Goal: Transaction & Acquisition: Purchase product/service

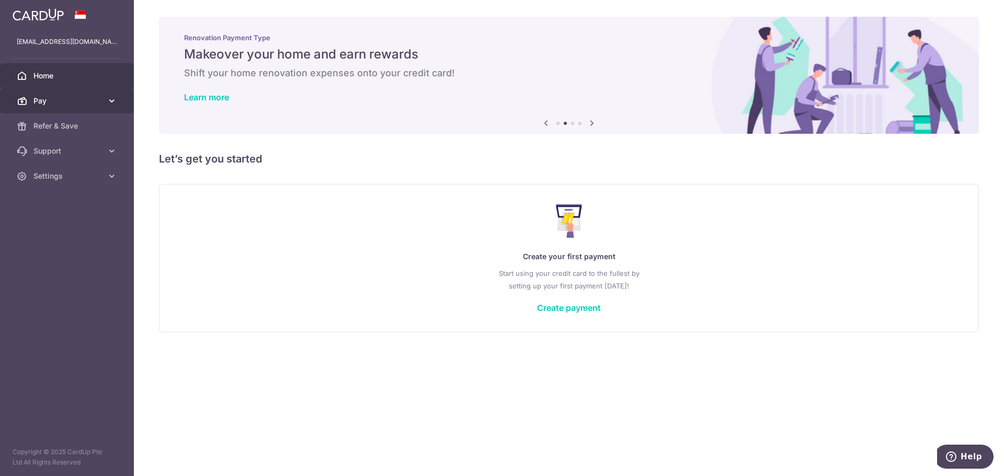
click at [51, 99] on span "Pay" at bounding box center [67, 101] width 69 height 10
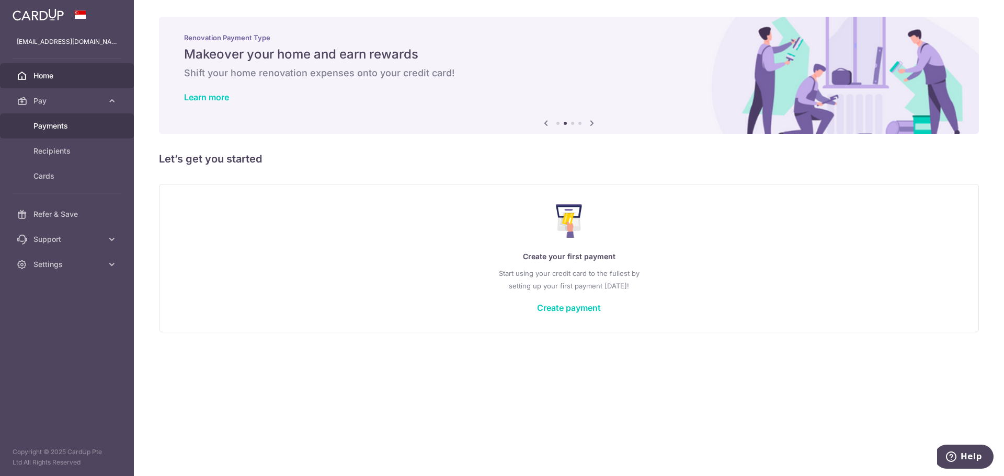
click at [48, 126] on span "Payments" at bounding box center [67, 126] width 69 height 10
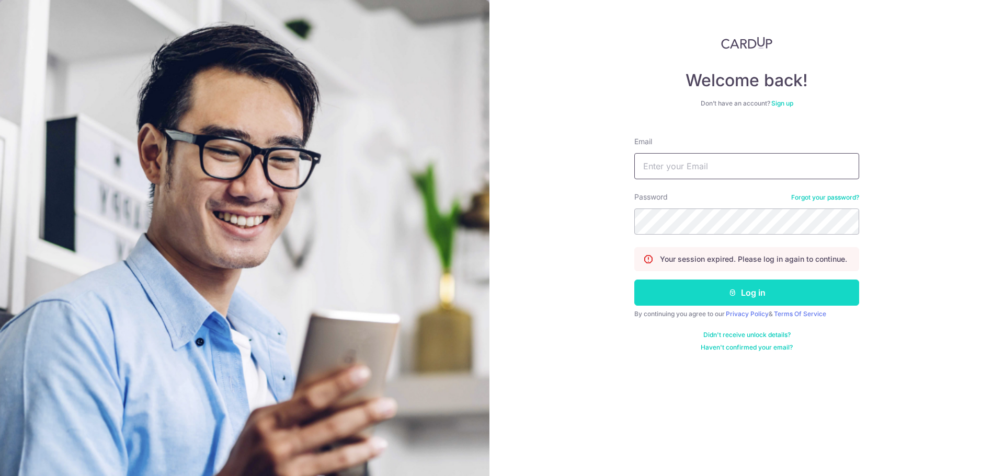
type input "Yeeweetang@gmail.com"
click at [735, 299] on button "Log in" at bounding box center [746, 293] width 225 height 26
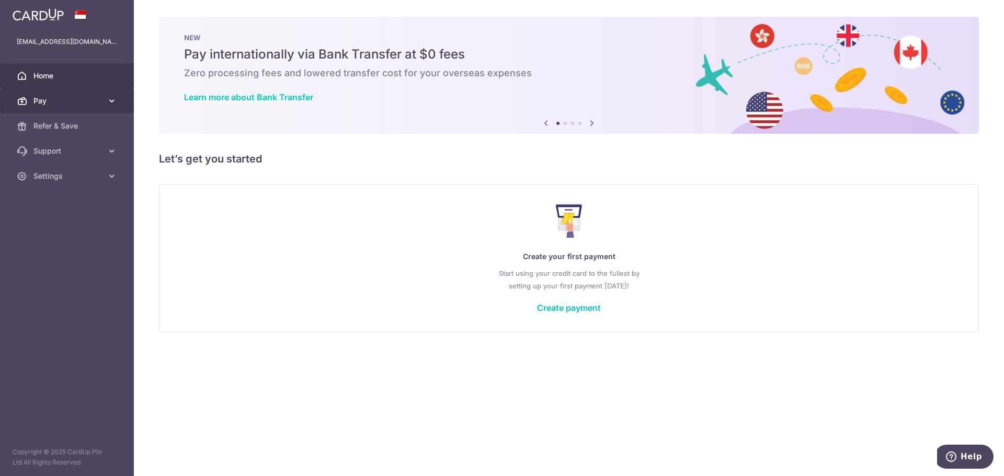
click at [100, 102] on span "Pay" at bounding box center [67, 101] width 69 height 10
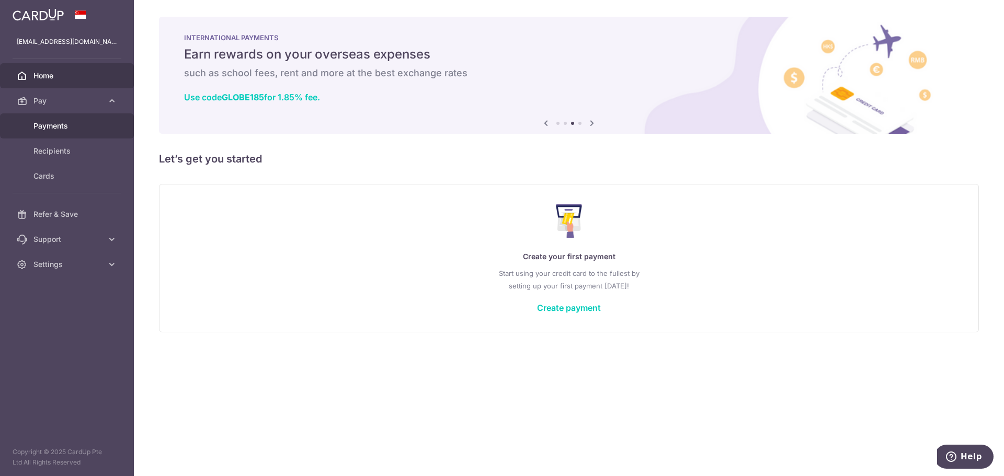
click at [85, 122] on span "Payments" at bounding box center [67, 126] width 69 height 10
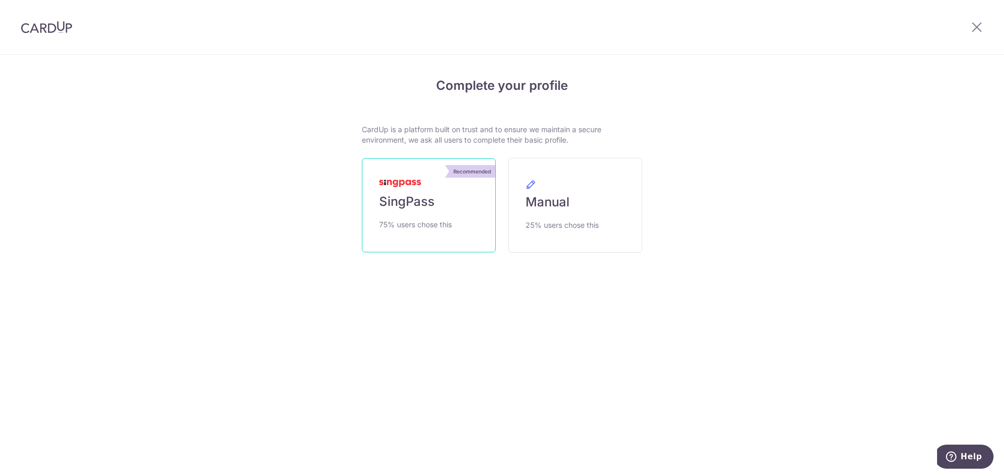
click at [418, 186] on img at bounding box center [400, 183] width 42 height 7
click at [419, 190] on link "Recommended SingPass 75% users chose this" at bounding box center [429, 205] width 134 height 94
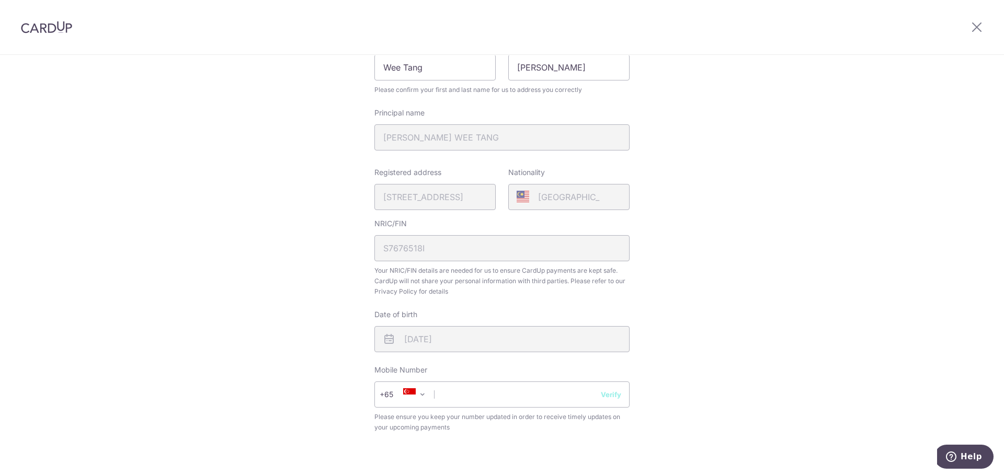
scroll to position [209, 0]
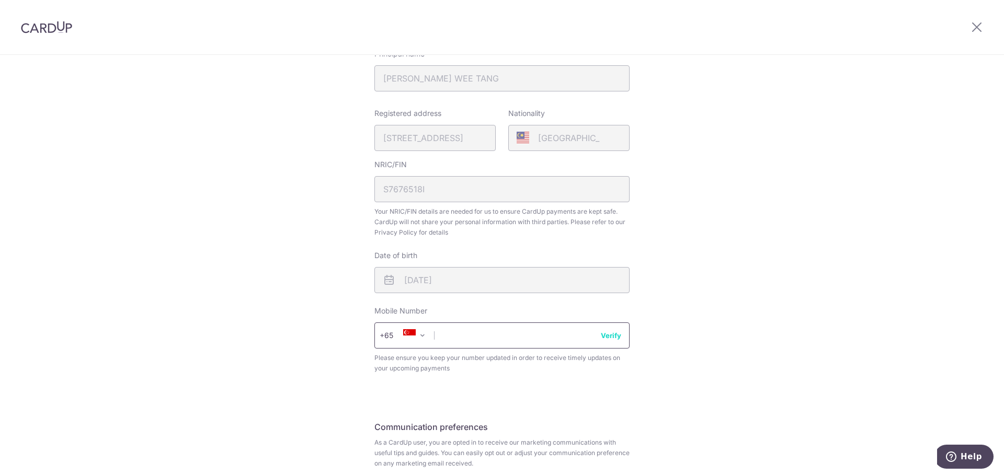
click at [518, 346] on input "text" at bounding box center [501, 336] width 255 height 26
type input "85222782"
click at [657, 338] on div "Review your details Your Details Please provide your full name as per your NRIC…" at bounding box center [502, 205] width 1004 height 719
click at [611, 336] on button "Verify" at bounding box center [611, 335] width 20 height 10
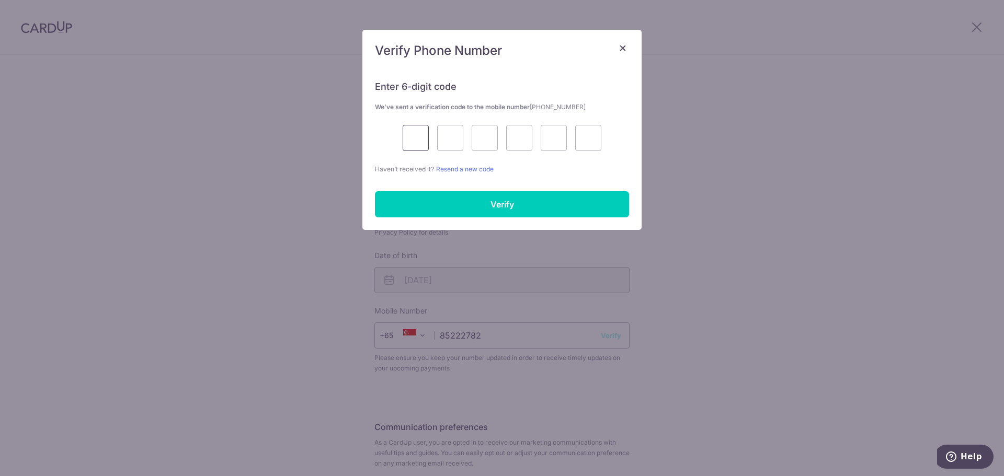
click at [417, 146] on input "text" at bounding box center [416, 138] width 26 height 26
type input "8"
type input "4"
type input "7"
type input "6"
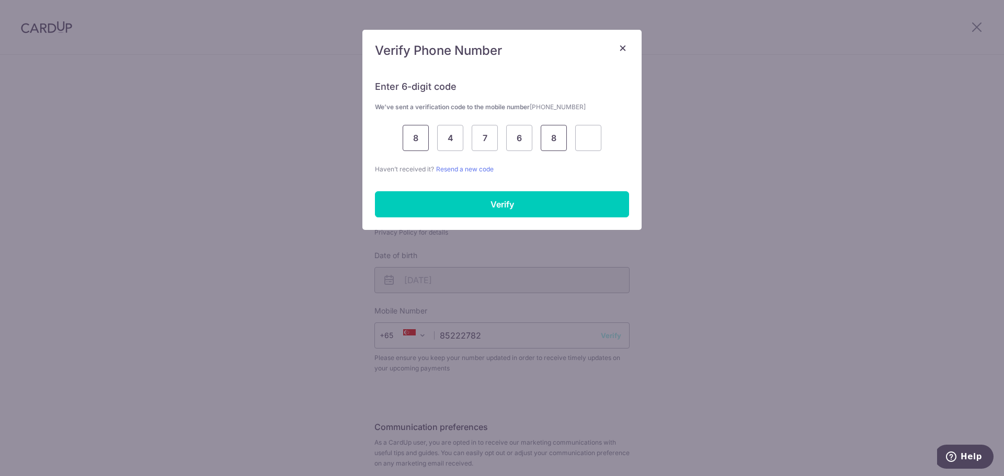
type input "8"
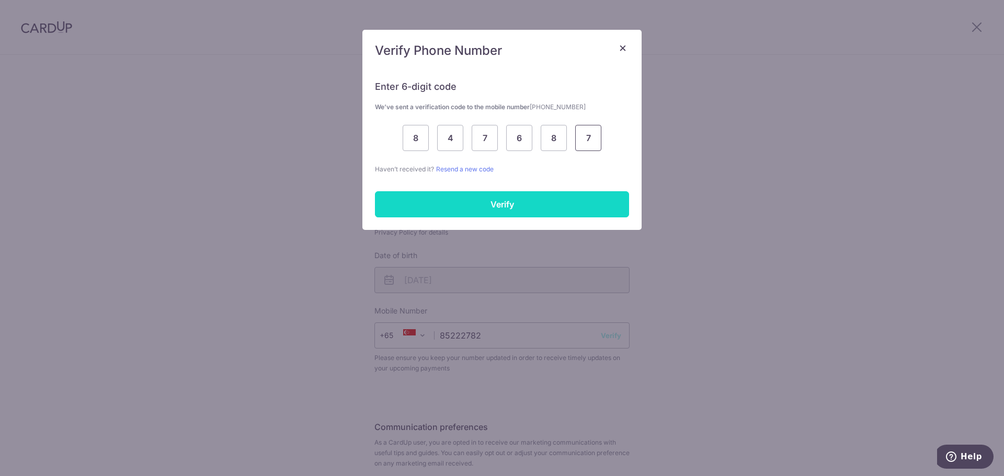
type input "7"
click at [438, 192] on input "Verify" at bounding box center [502, 204] width 254 height 26
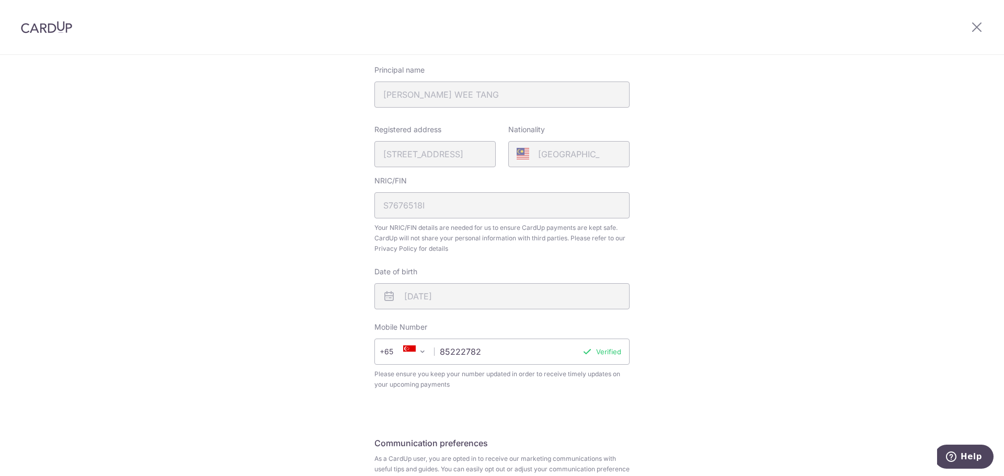
scroll to position [298, 0]
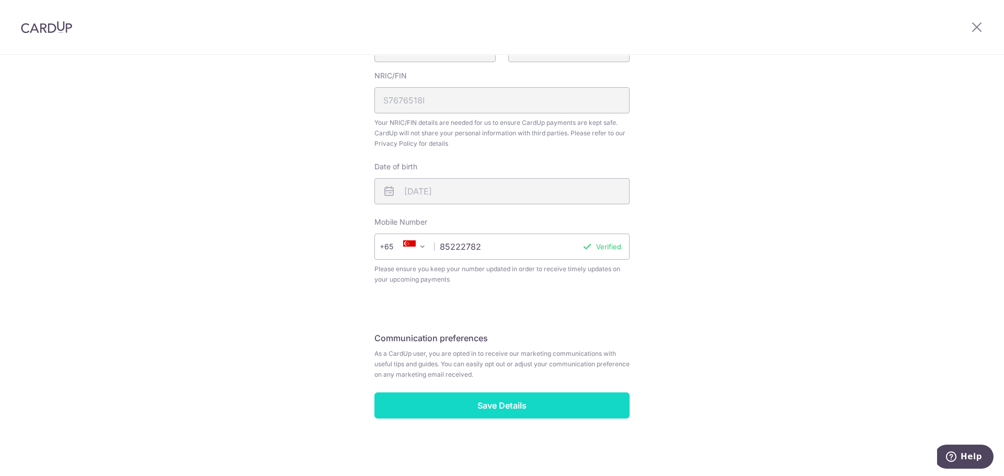
click at [516, 400] on input "Save Details" at bounding box center [501, 406] width 255 height 26
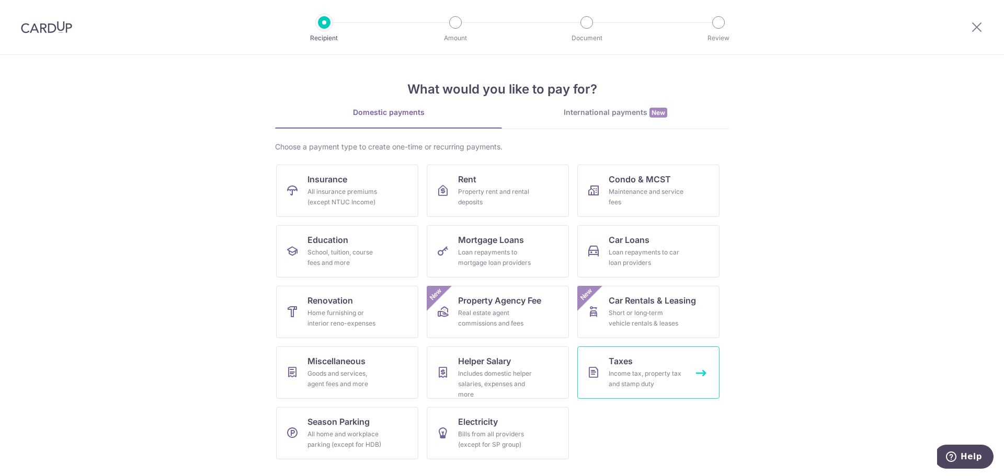
click at [635, 366] on link "Taxes Income tax, property tax and stamp duty" at bounding box center [648, 373] width 142 height 52
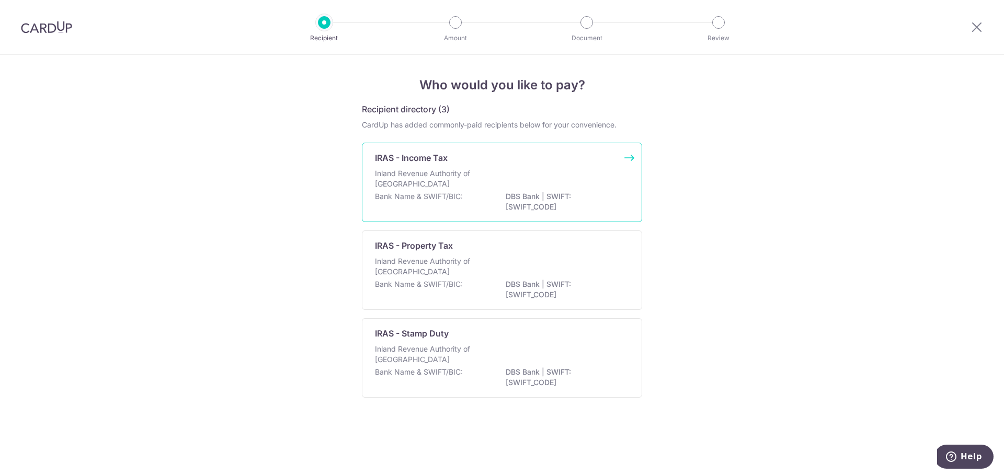
click at [426, 183] on p "Inland Revenue Authority of Singapore" at bounding box center [430, 178] width 111 height 21
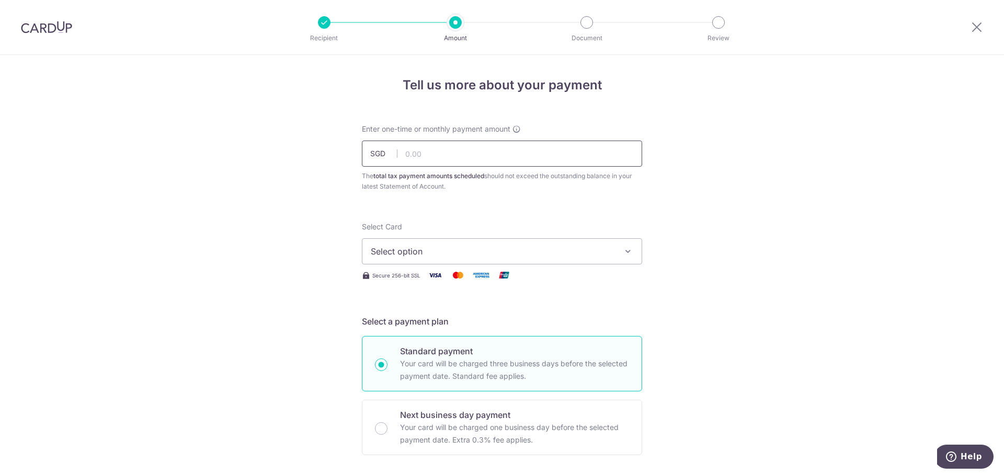
click at [452, 151] on input "text" at bounding box center [502, 154] width 280 height 26
type input "67,114.91"
click at [496, 255] on span "Select option" at bounding box center [493, 251] width 244 height 13
click at [426, 281] on span "Add credit card" at bounding box center [512, 281] width 244 height 10
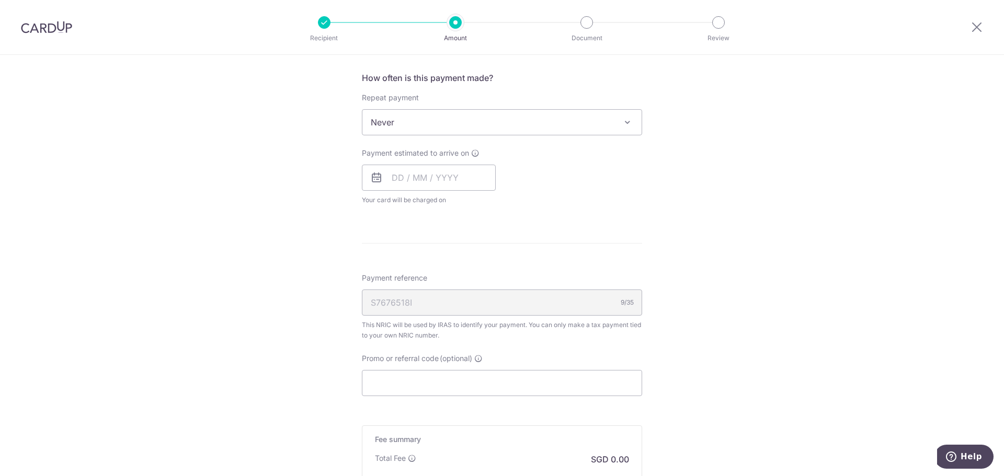
scroll to position [732, 0]
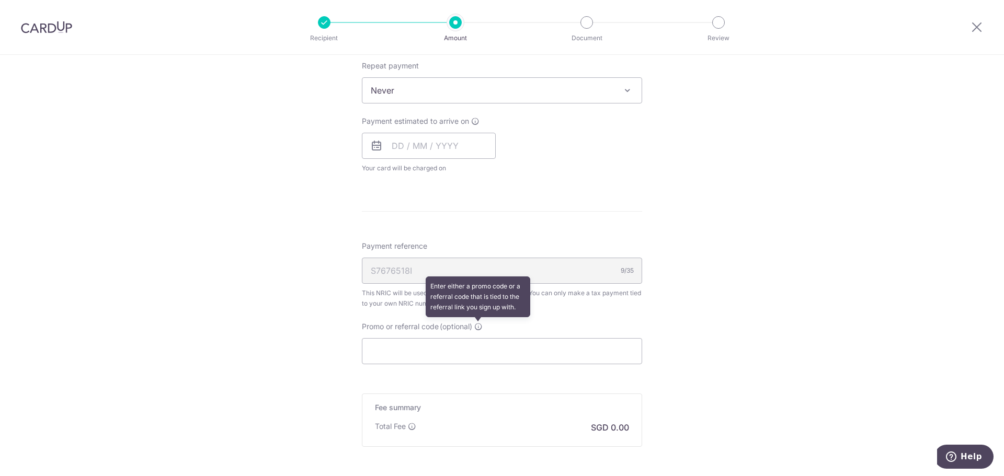
click at [480, 323] on icon at bounding box center [478, 327] width 8 height 8
click at [480, 338] on input "Promo or referral code (optional) Enter either a promo code or a referral code …" at bounding box center [502, 351] width 280 height 26
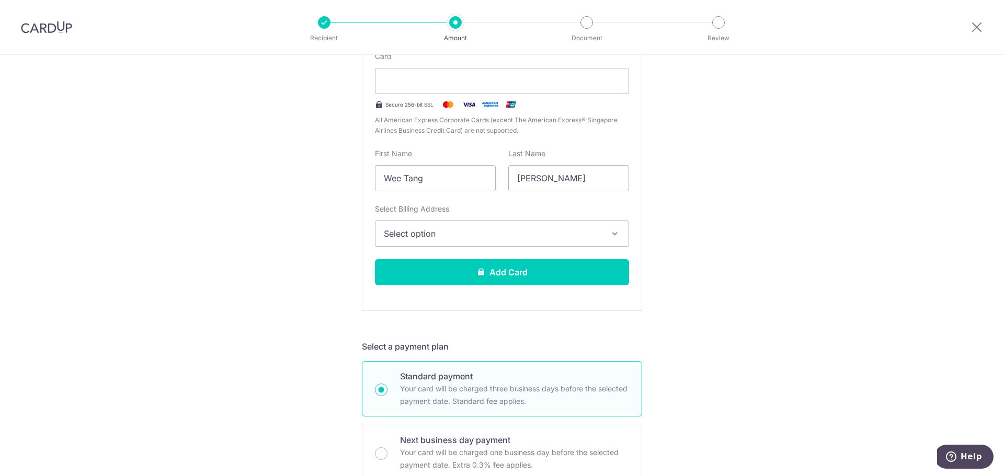
scroll to position [261, 0]
click at [462, 225] on button "Select option" at bounding box center [502, 234] width 254 height 26
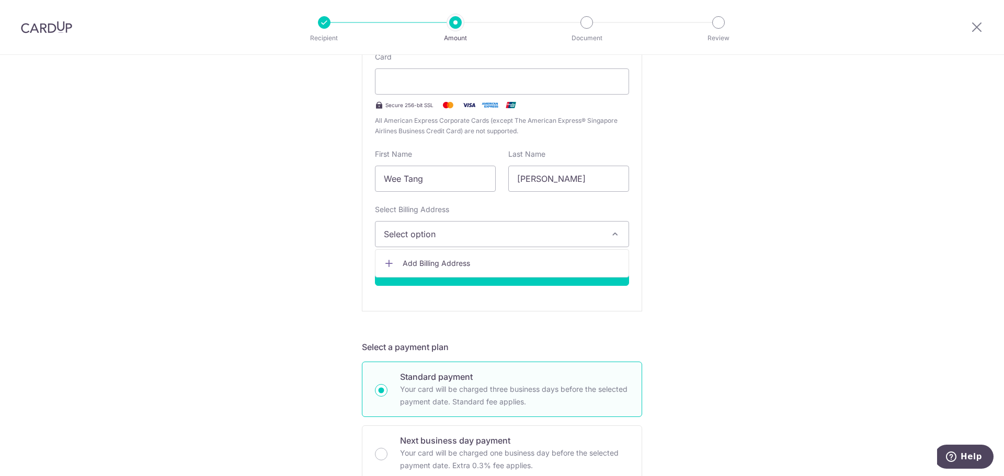
click at [426, 268] on span "Add Billing Address" at bounding box center [512, 263] width 218 height 10
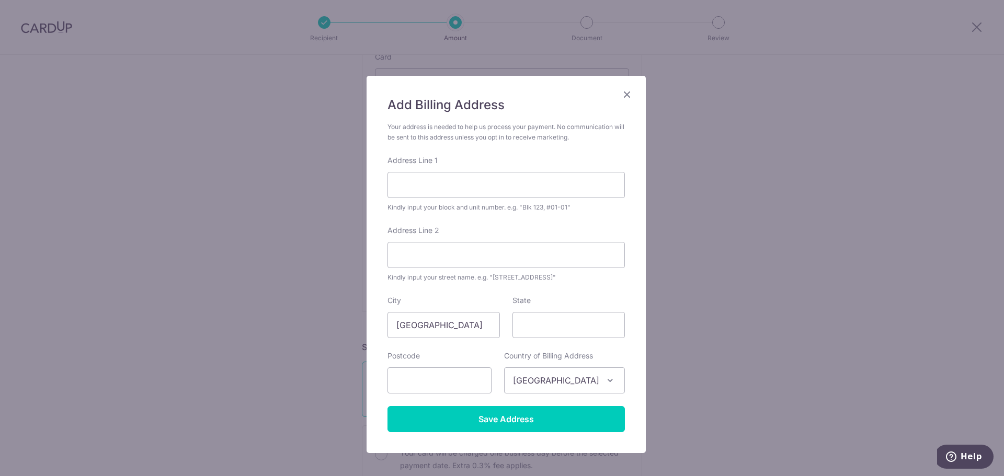
click at [626, 94] on icon "Close" at bounding box center [627, 94] width 13 height 13
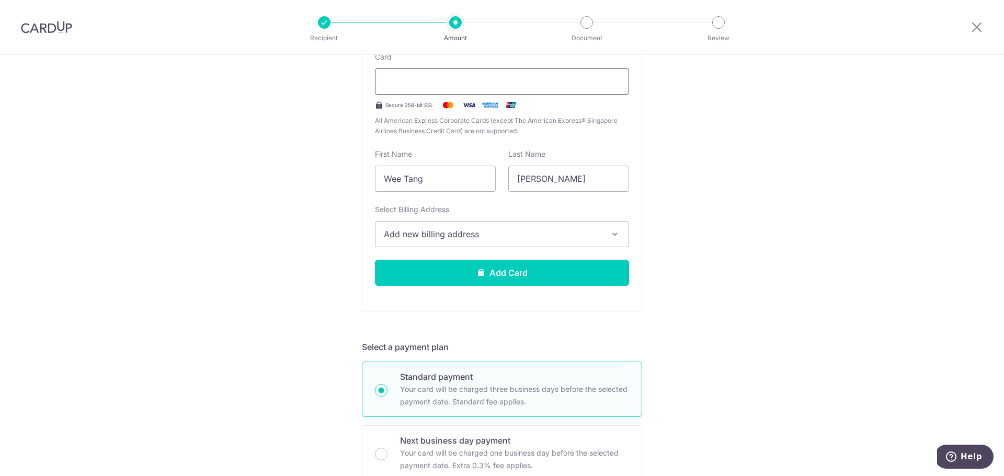
scroll to position [209, 0]
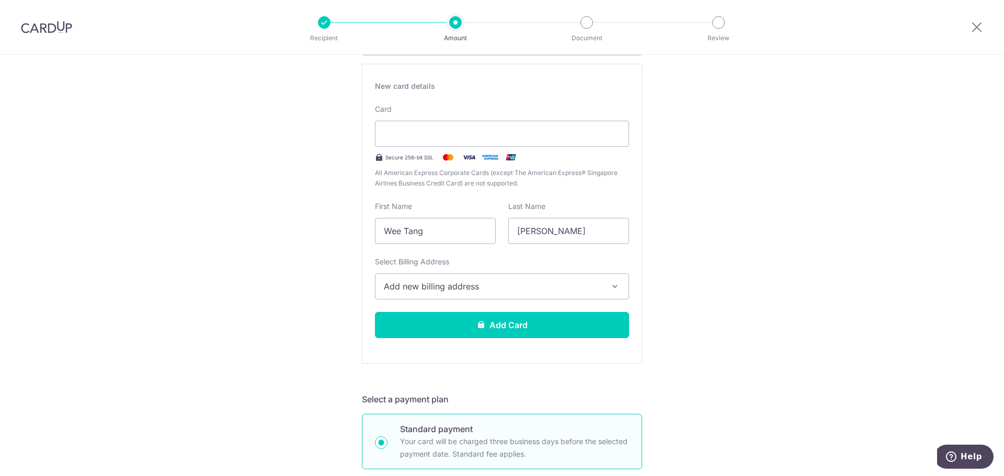
click at [315, 133] on div "Tell us more about your payment Enter one-time or monthly payment amount SGD 67…" at bounding box center [502, 475] width 1004 height 1258
click at [300, 247] on div "Tell us more about your payment Enter one-time or monthly payment amount SGD 67…" at bounding box center [502, 475] width 1004 height 1258
click at [420, 286] on span "Add new billing address" at bounding box center [493, 286] width 218 height 13
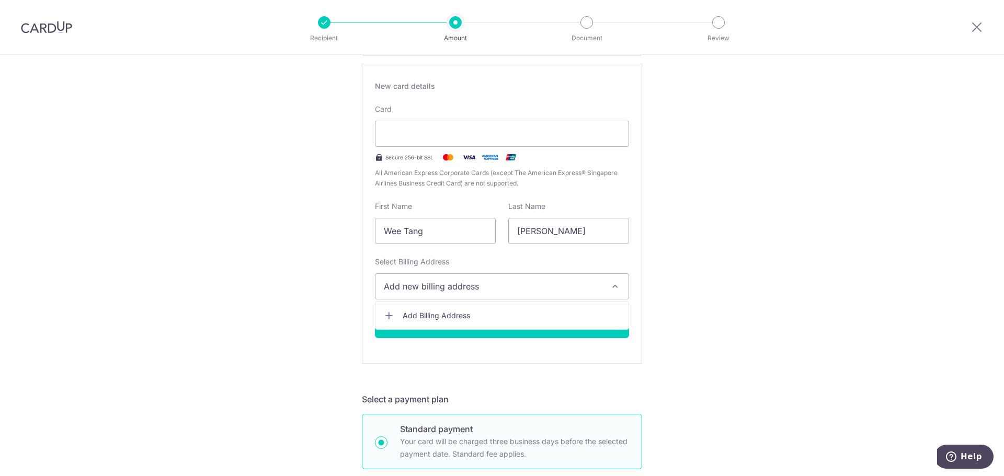
click at [424, 316] on span "Add Billing Address" at bounding box center [512, 316] width 218 height 10
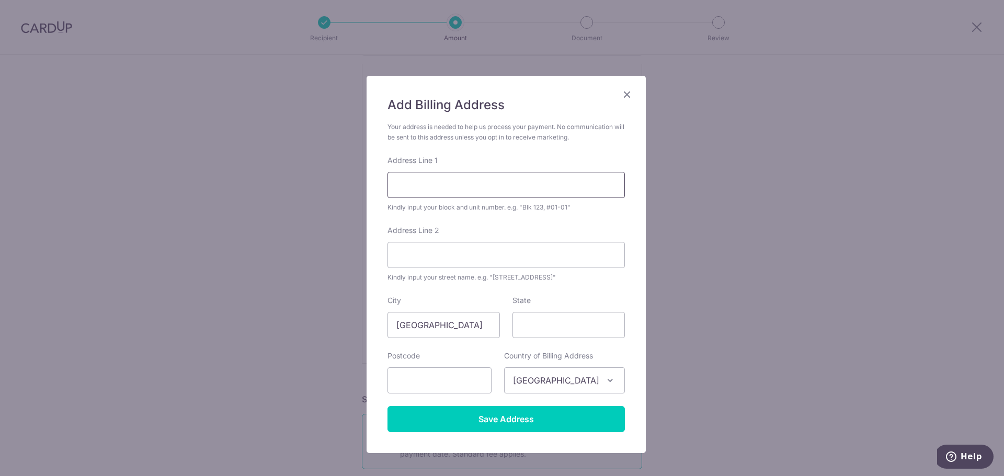
click at [459, 191] on input "Address Line 1" at bounding box center [505, 185] width 237 height 26
type input "[STREET_ADDRESS]"
type input "596142"
click at [744, 198] on div "Add Billing Address Your address is needed to help us process your payment. No …" at bounding box center [502, 238] width 1004 height 476
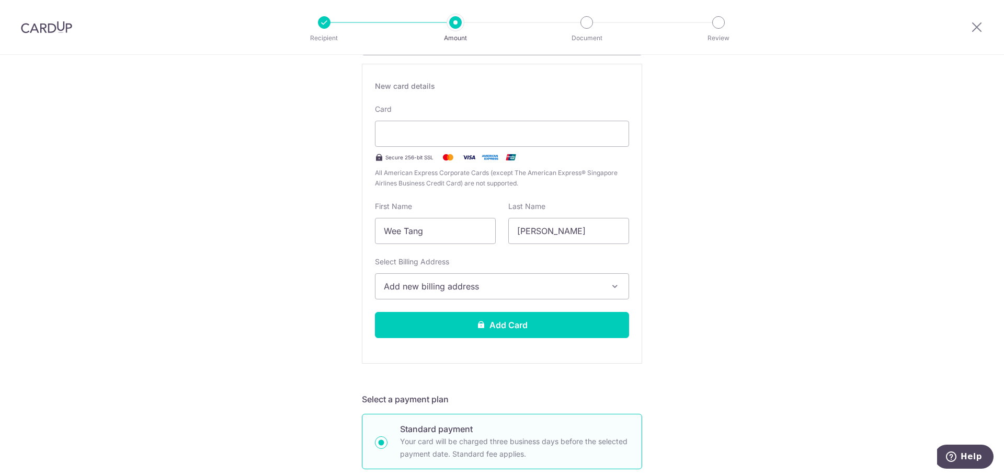
click at [570, 293] on button "Add new billing address" at bounding box center [502, 286] width 254 height 26
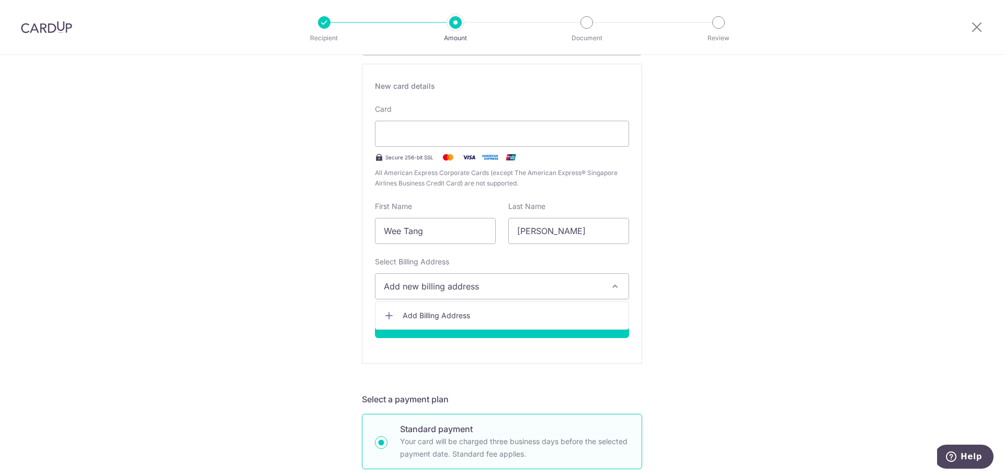
click at [494, 313] on span "Add Billing Address" at bounding box center [512, 316] width 218 height 10
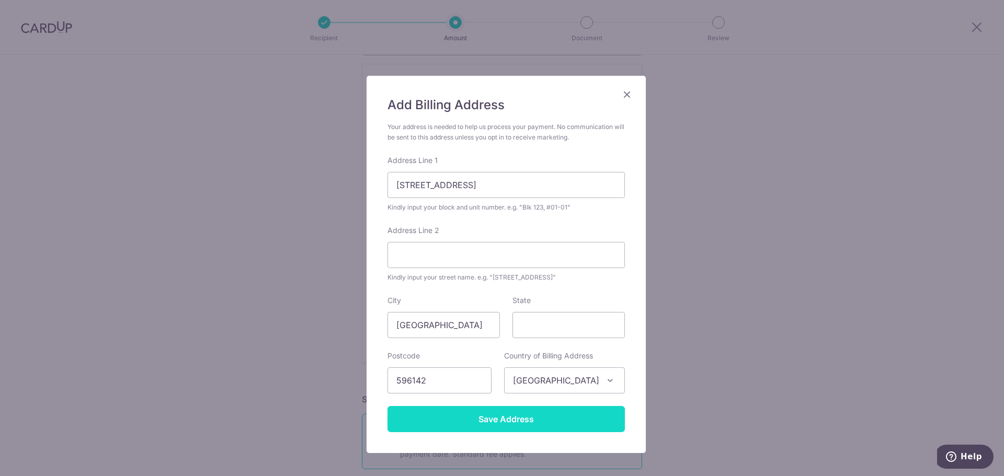
click at [512, 420] on input "Save Address" at bounding box center [505, 419] width 237 height 26
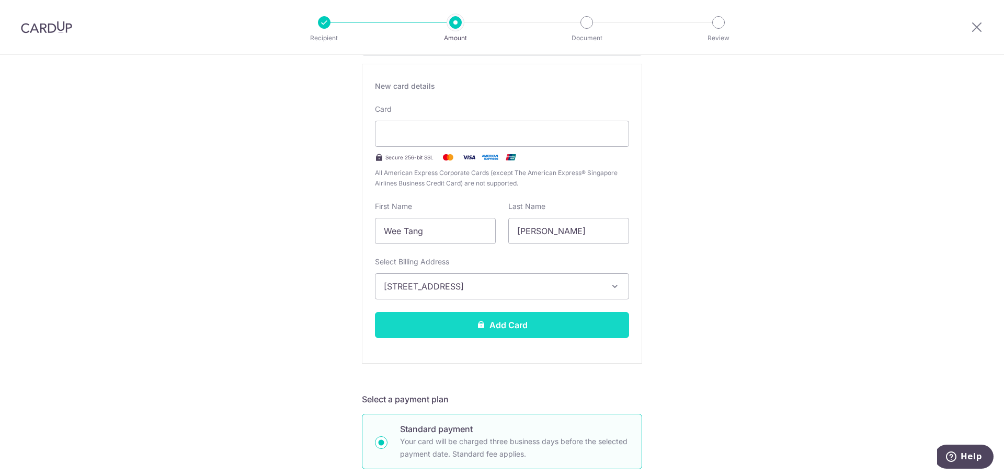
click at [529, 327] on button "Add Card" at bounding box center [502, 325] width 254 height 26
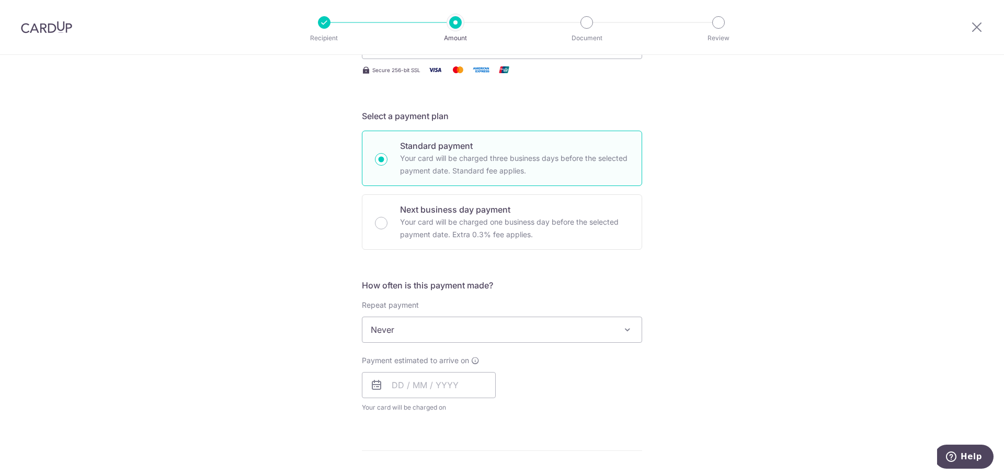
scroll to position [209, 0]
click at [550, 332] on span "Never" at bounding box center [501, 326] width 279 height 25
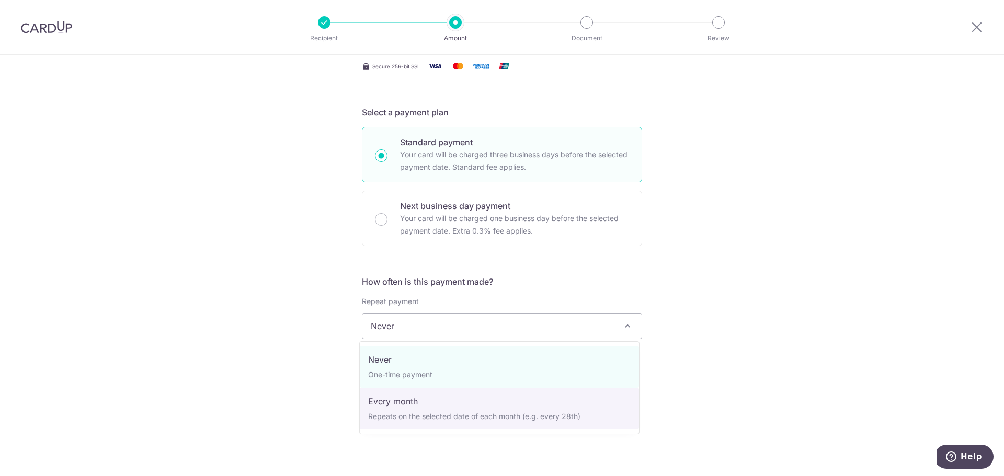
select select "3"
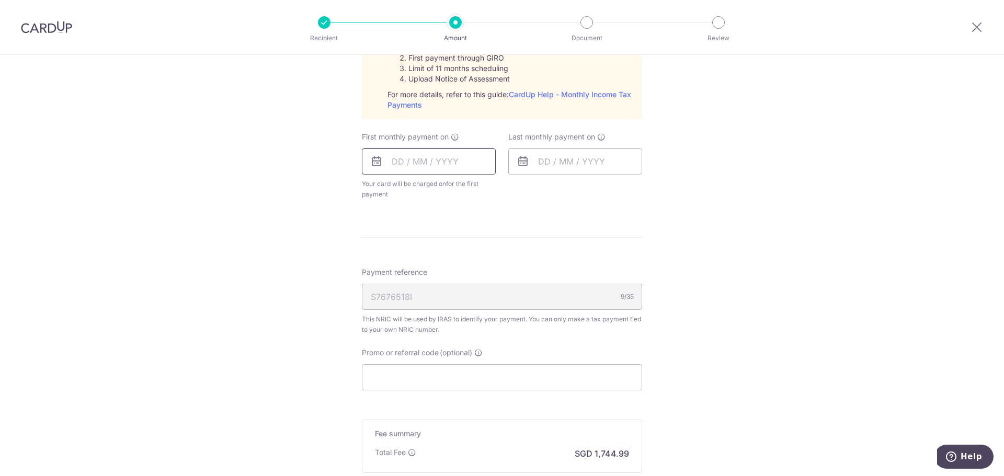
scroll to position [512, 0]
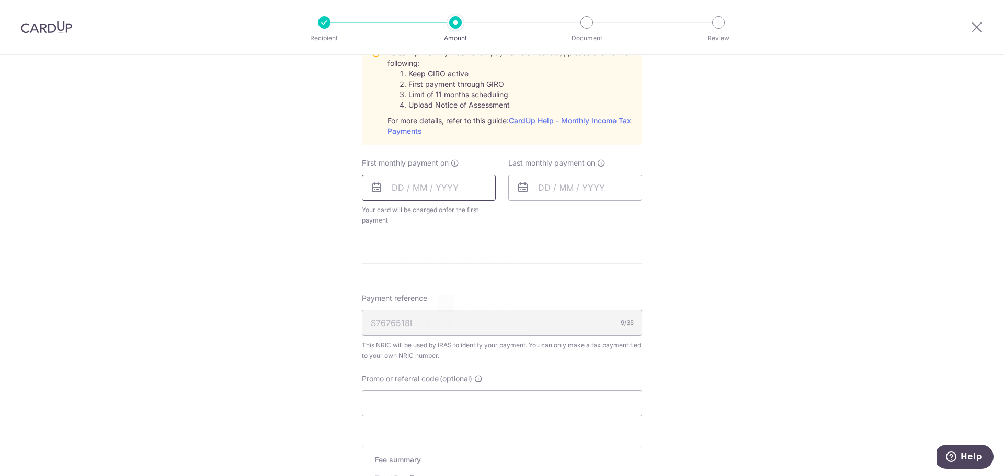
click at [436, 191] on input "text" at bounding box center [429, 188] width 134 height 26
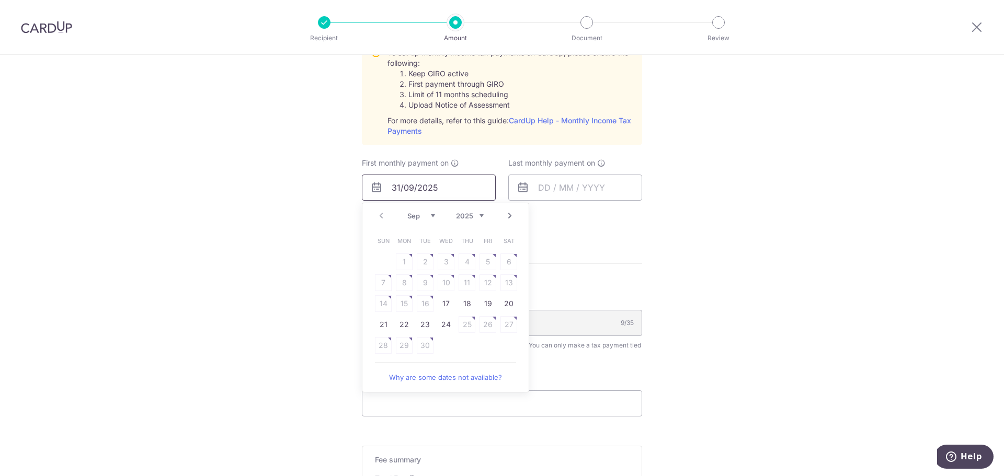
type input "31/09/2025"
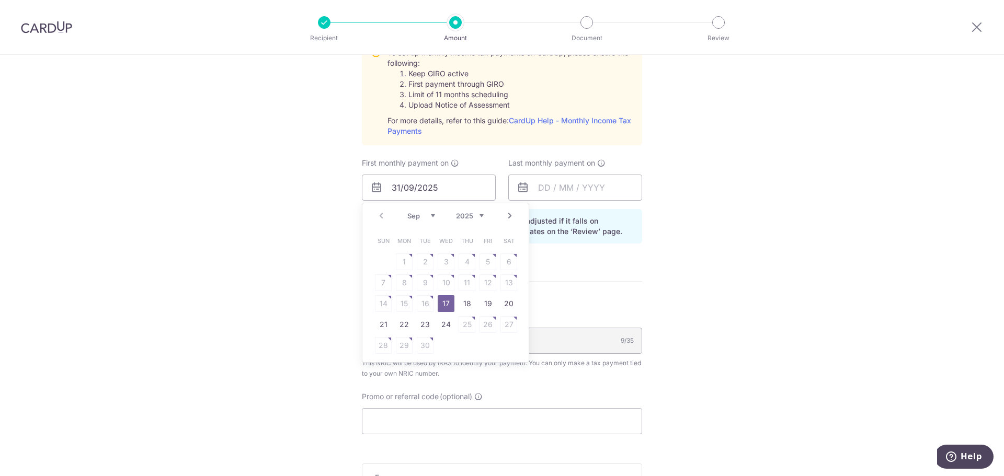
click at [428, 216] on select "Sep Oct Nov Dec" at bounding box center [421, 216] width 28 height 8
click at [443, 260] on table "Sun Mon Tue Wed Thu Fri Sat 1 2 3 4 5 6 7 8 9 10 11 12 13 14 15 16 17 18 19 20 …" at bounding box center [446, 293] width 146 height 125
click at [375, 214] on link "Prev" at bounding box center [381, 216] width 13 height 13
click at [487, 304] on link "19" at bounding box center [488, 303] width 17 height 17
type input "19/09/2025"
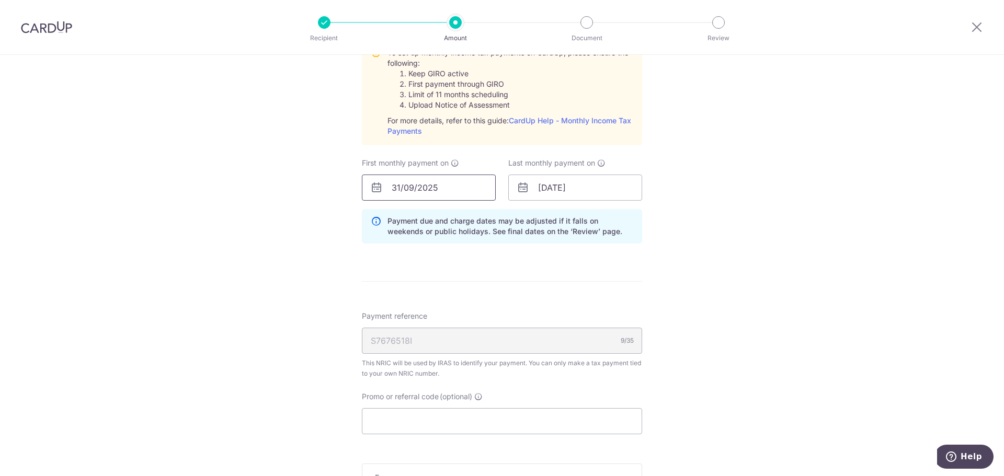
click at [450, 191] on input "31/09/2025" at bounding box center [429, 188] width 134 height 26
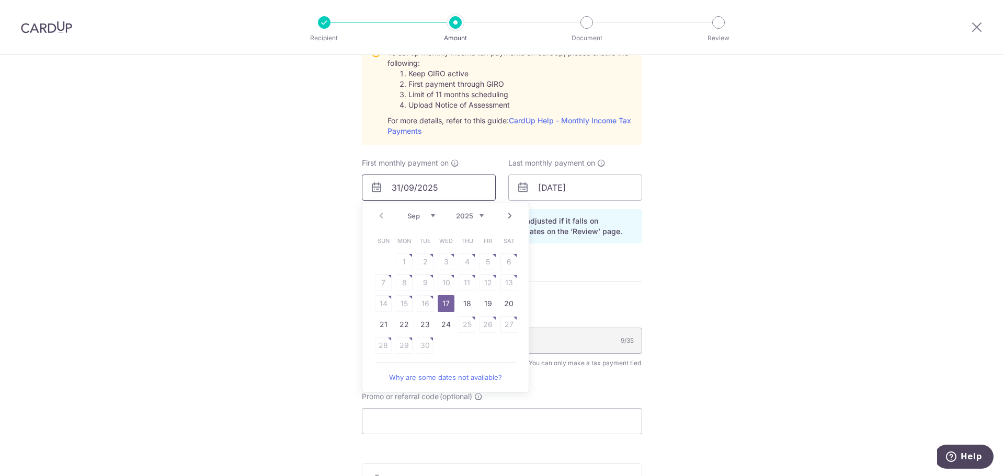
drag, startPoint x: 459, startPoint y: 191, endPoint x: 371, endPoint y: 195, distance: 88.4
click at [371, 195] on input "31/09/2025" at bounding box center [429, 188] width 134 height 26
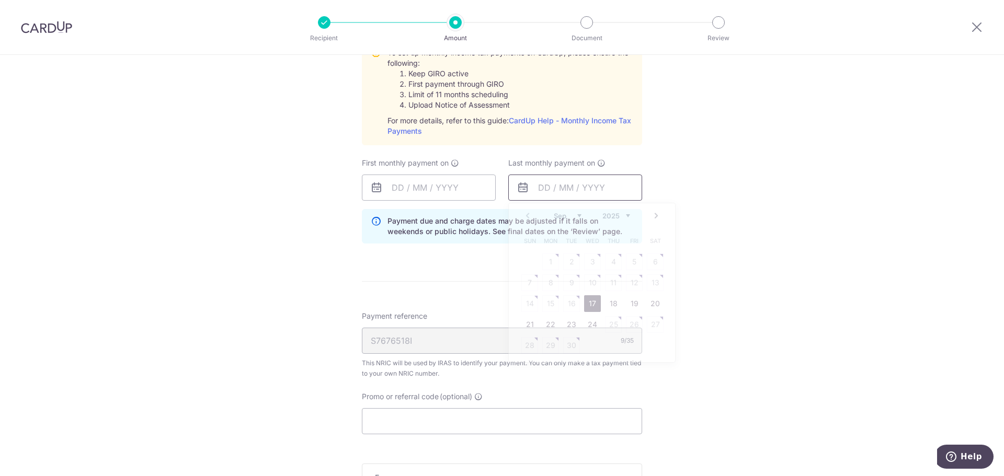
drag, startPoint x: 588, startPoint y: 191, endPoint x: 509, endPoint y: 191, distance: 78.4
click at [509, 191] on input "text" at bounding box center [575, 188] width 134 height 26
click at [447, 182] on input "text" at bounding box center [429, 188] width 134 height 26
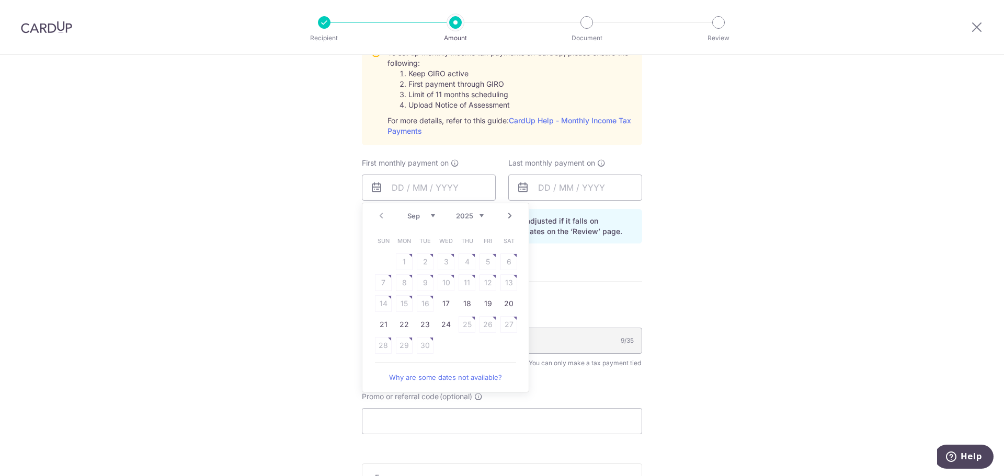
click at [412, 377] on link "Why are some dates not available?" at bounding box center [445, 377] width 141 height 21
click at [505, 216] on link "Next" at bounding box center [510, 216] width 13 height 13
click at [443, 264] on table "Sun Mon Tue Wed Thu Fri Sat 1 2 3 4 5 6 7 8 9 10 11 12 13 14 15 16 17 18 19 20 …" at bounding box center [446, 293] width 146 height 125
click at [504, 218] on link "Next" at bounding box center [510, 216] width 13 height 13
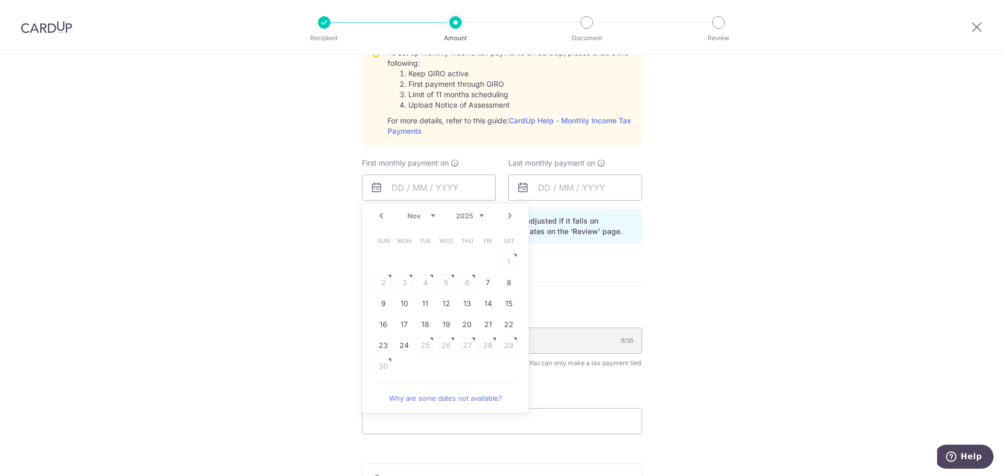
click at [505, 260] on table "Sun Mon Tue Wed Thu Fri Sat 1 2 3 4 5 6 7 8 9 10 11 12 13 14 15 16 17 18 19 20 …" at bounding box center [446, 304] width 146 height 146
click at [378, 215] on link "Prev" at bounding box center [381, 216] width 13 height 13
click at [400, 340] on link "27" at bounding box center [404, 345] width 17 height 17
type input "27/10/2025"
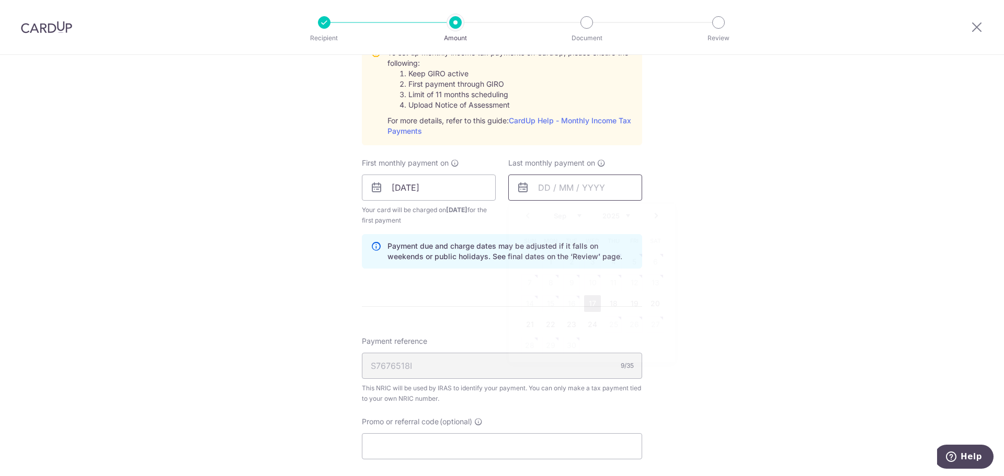
click at [540, 186] on input "text" at bounding box center [575, 188] width 134 height 26
click at [575, 214] on select "Sep Oct Nov Dec" at bounding box center [568, 216] width 28 height 8
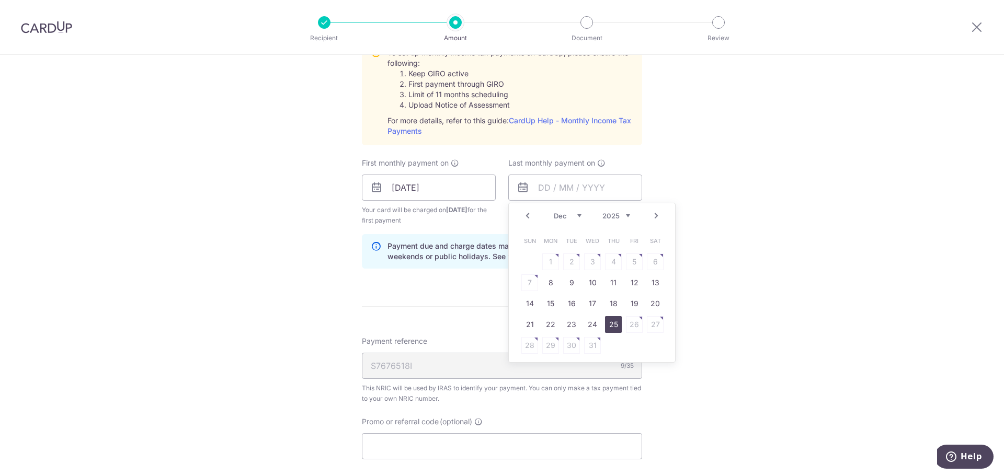
click at [611, 323] on link "25" at bounding box center [613, 324] width 17 height 17
type input "[DATE]"
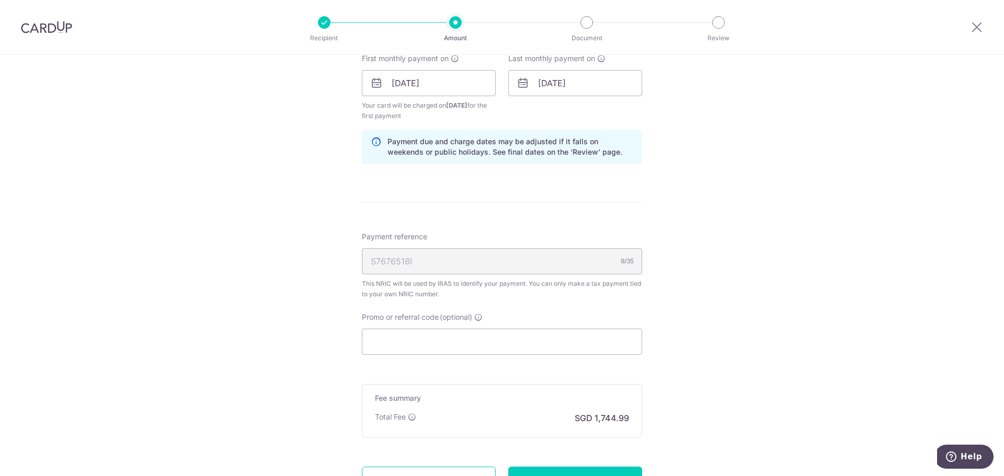
scroll to position [712, 0]
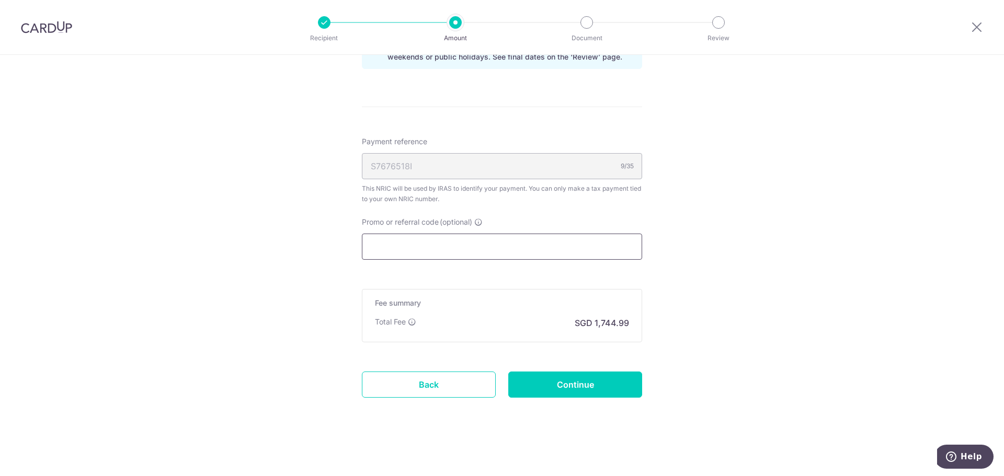
click at [438, 244] on input "Promo or referral code (optional)" at bounding box center [502, 247] width 280 height 26
click at [427, 246] on input "Promo or referral code (optional)" at bounding box center [502, 247] width 280 height 26
paste input "VTAX25R"
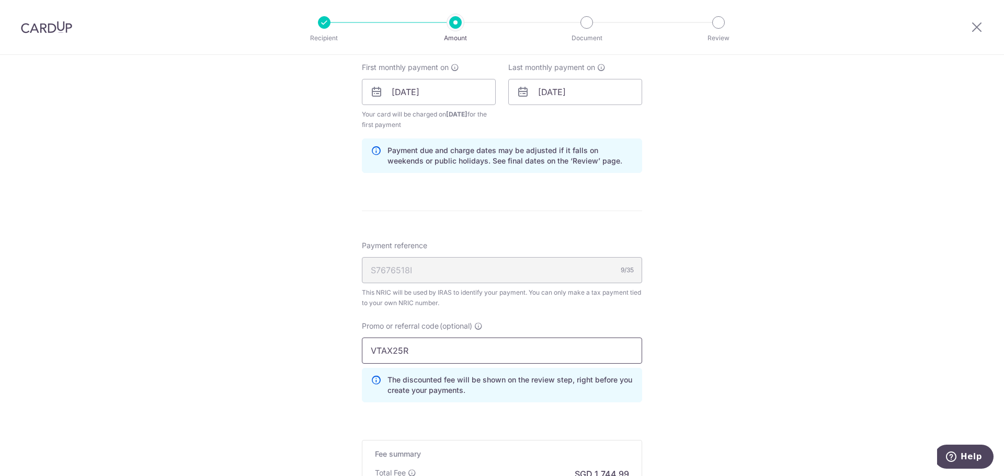
scroll to position [607, 0]
type input "VTAX25R"
click at [596, 100] on input "25/12/2025" at bounding box center [575, 92] width 134 height 26
click at [455, 86] on input "27/10/2025" at bounding box center [429, 92] width 134 height 26
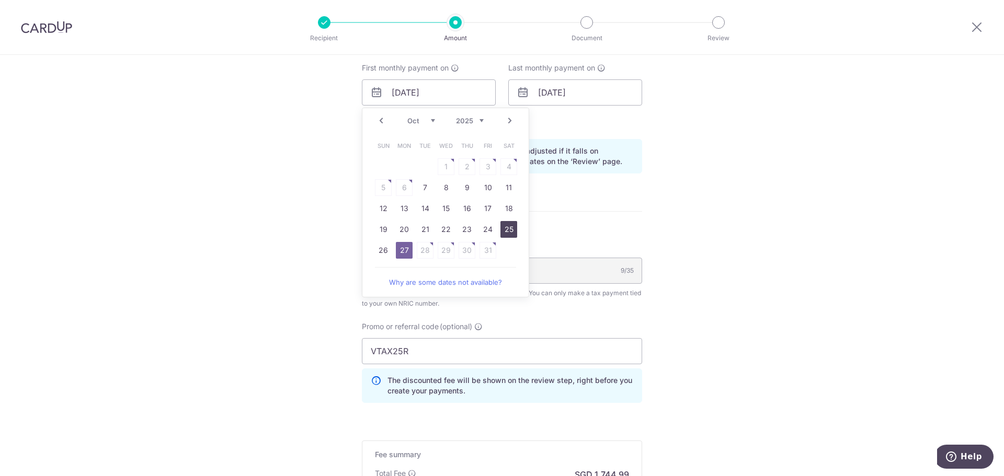
click at [504, 227] on link "25" at bounding box center [508, 229] width 17 height 17
type input "25/10/2025"
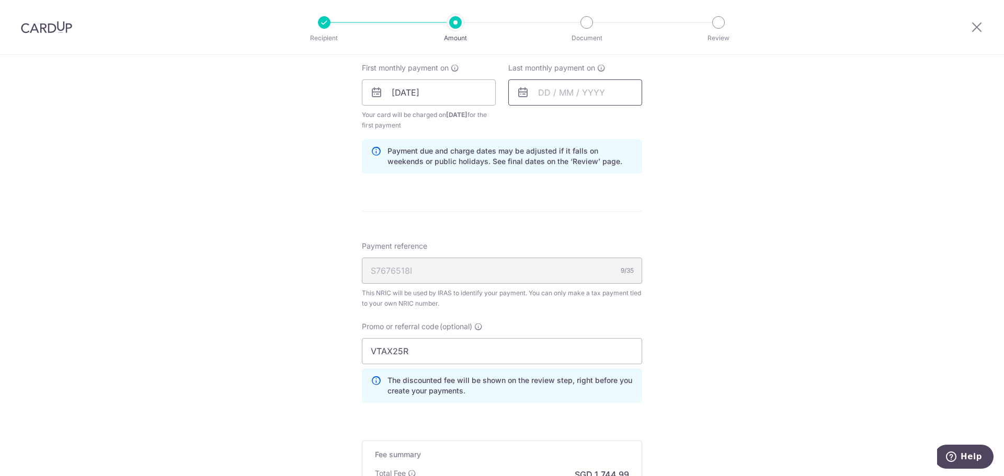
click at [604, 87] on input "text" at bounding box center [575, 92] width 134 height 26
click at [569, 119] on select "Sep Oct Nov Dec" at bounding box center [568, 121] width 28 height 8
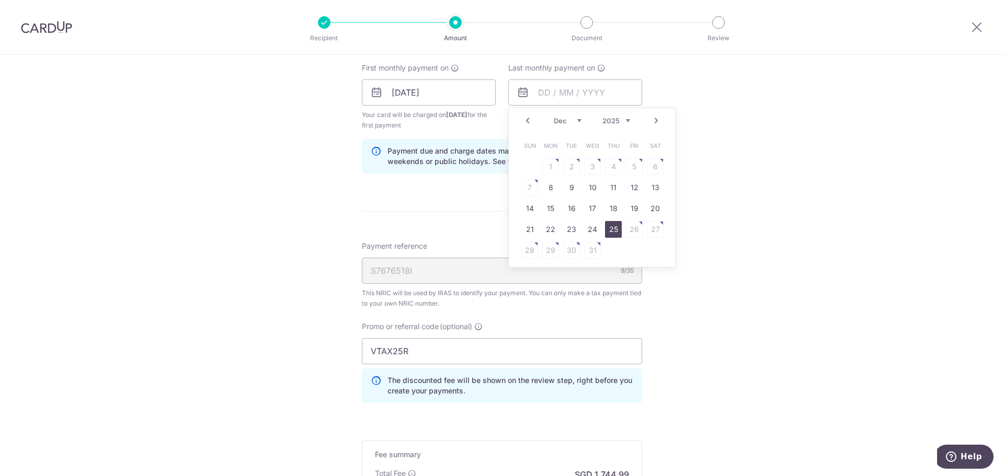
click at [612, 231] on link "25" at bounding box center [613, 229] width 17 height 17
type input "25/12/2025"
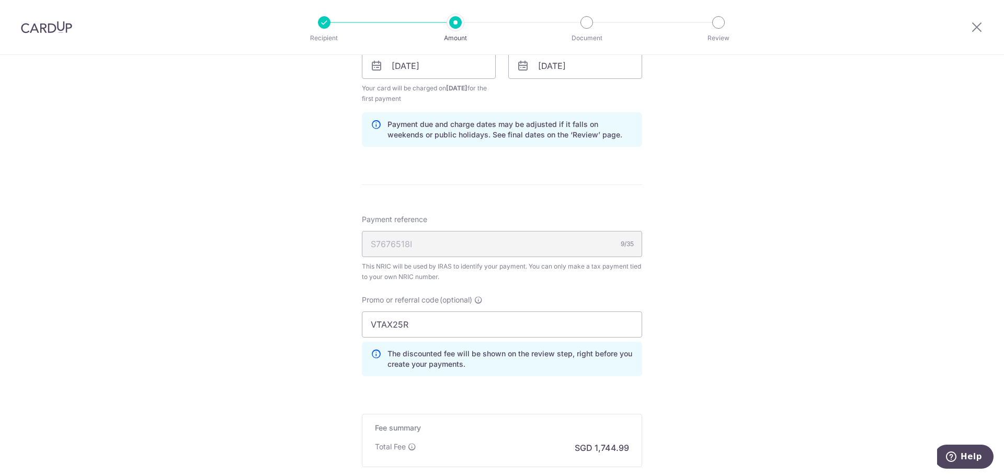
scroll to position [759, 0]
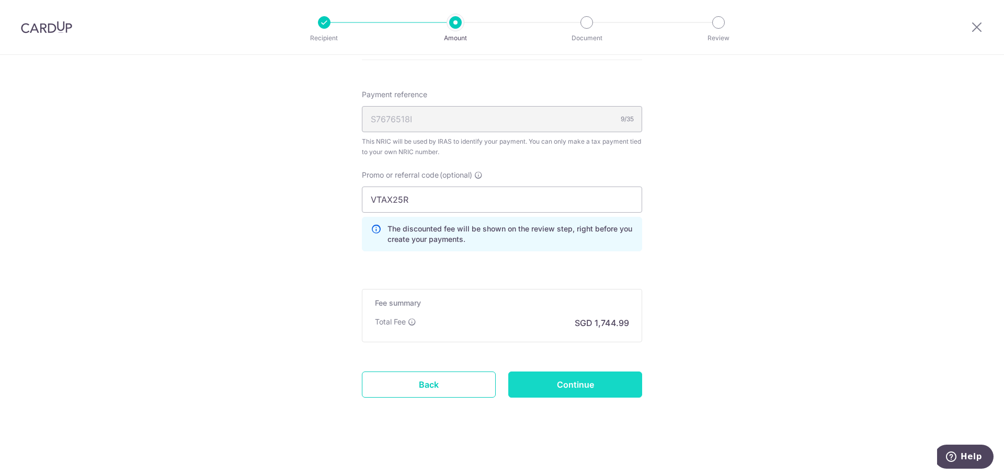
click at [589, 384] on input "Continue" at bounding box center [575, 385] width 134 height 26
type input "Create Schedule"
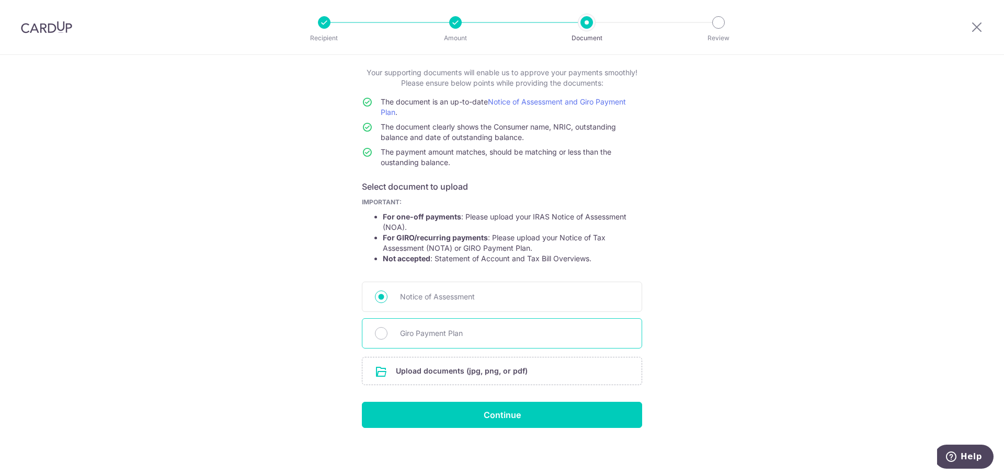
scroll to position [58, 0]
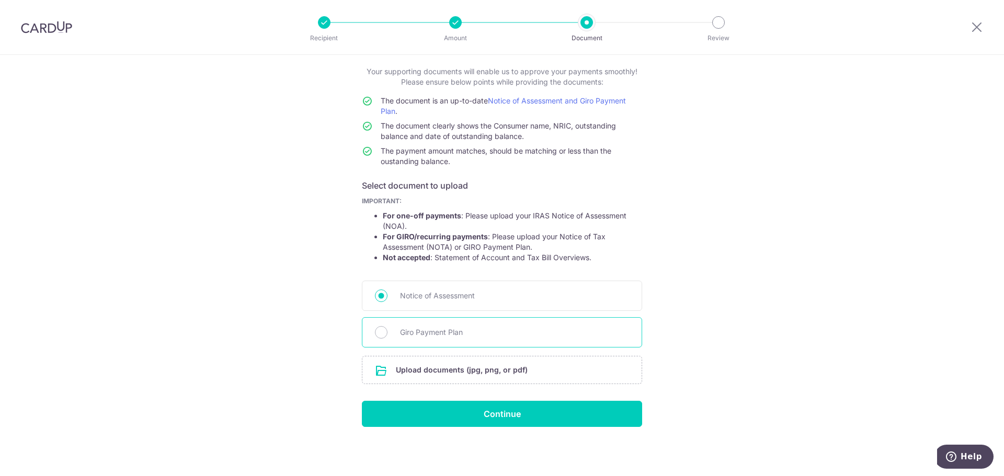
click at [460, 331] on span "Giro Payment Plan" at bounding box center [514, 332] width 229 height 13
click at [387, 331] on input "Giro Payment Plan" at bounding box center [381, 332] width 13 height 13
radio input "true"
click at [455, 370] on input "file" at bounding box center [501, 370] width 279 height 27
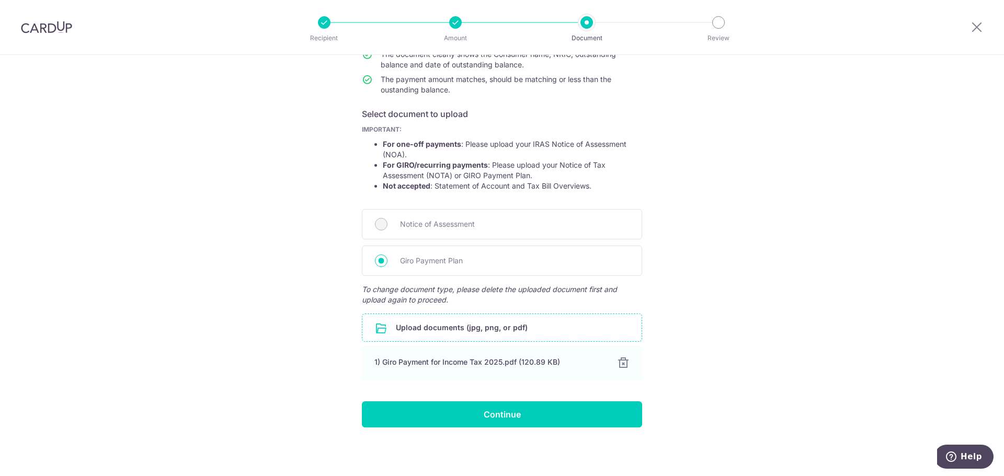
scroll to position [130, 0]
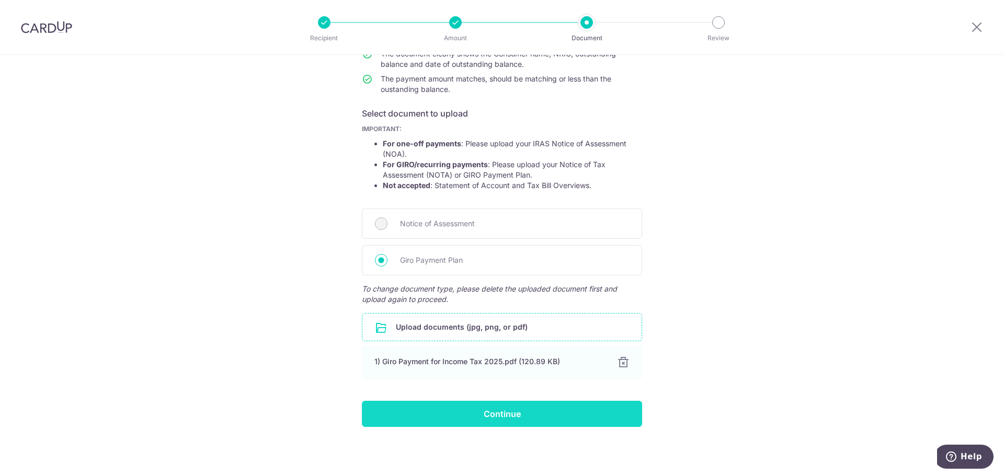
click at [487, 405] on input "Continue" at bounding box center [502, 414] width 280 height 26
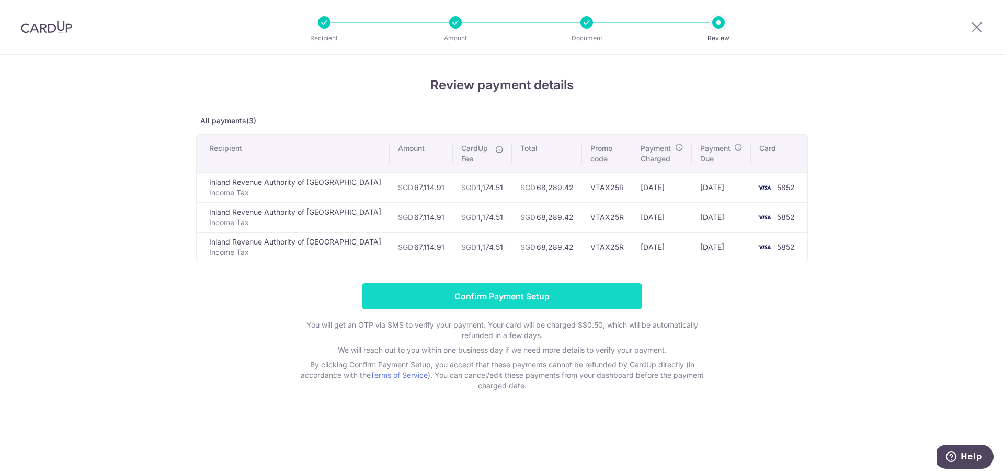
click at [542, 291] on input "Confirm Payment Setup" at bounding box center [502, 296] width 280 height 26
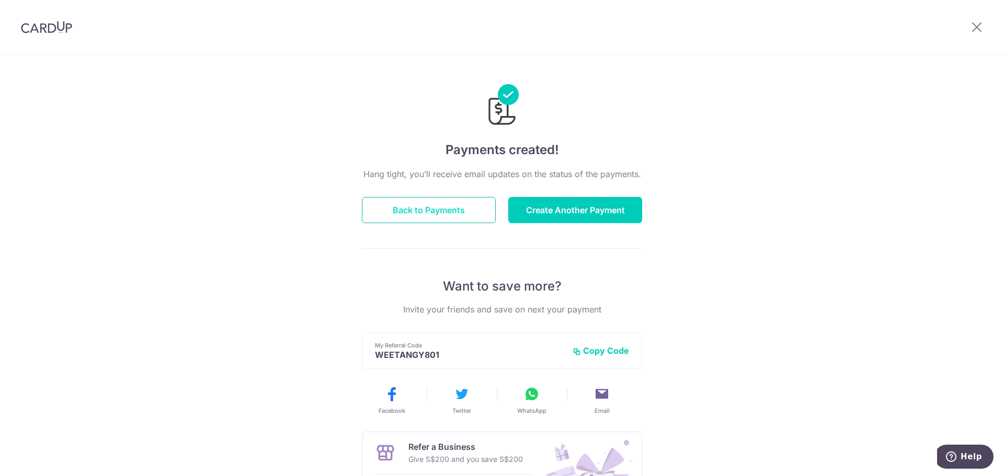
click at [427, 215] on button "Back to Payments" at bounding box center [429, 210] width 134 height 26
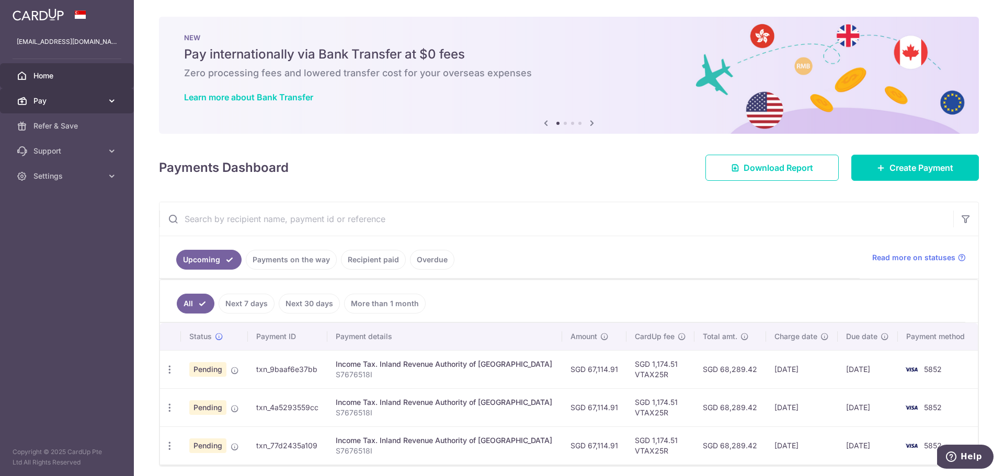
click at [60, 97] on span "Pay" at bounding box center [67, 101] width 69 height 10
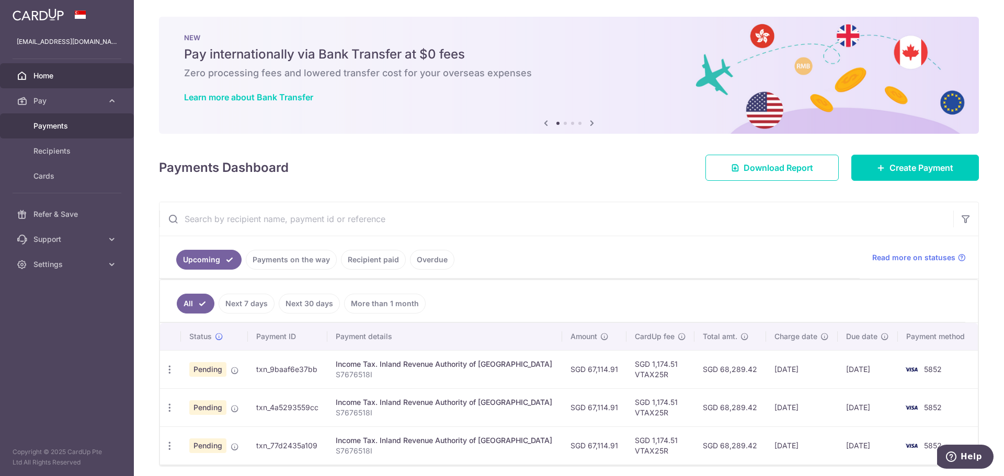
click at [58, 124] on span "Payments" at bounding box center [67, 126] width 69 height 10
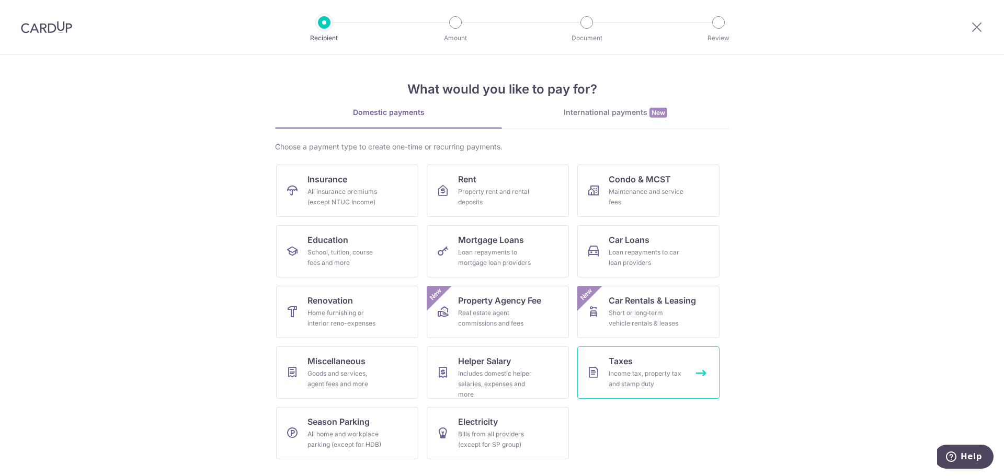
click at [601, 375] on link "Taxes Income tax, property tax and stamp duty" at bounding box center [648, 373] width 142 height 52
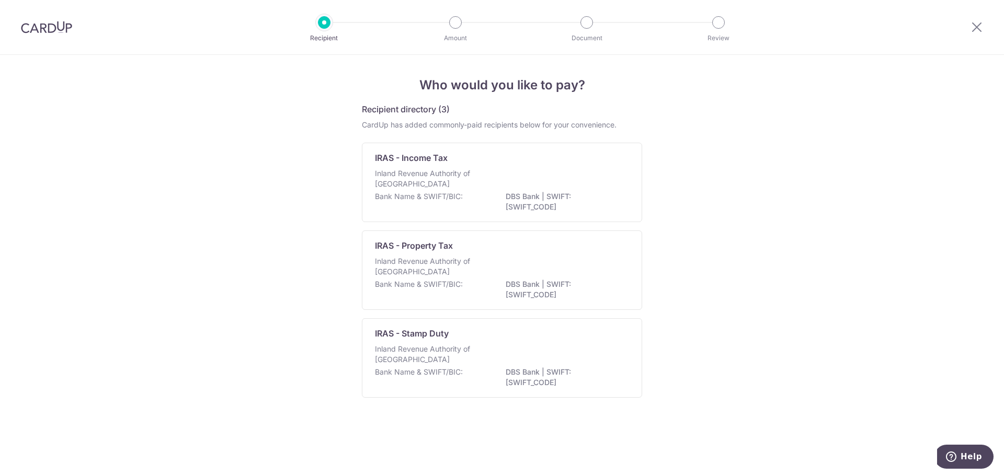
click at [43, 29] on img at bounding box center [46, 27] width 51 height 13
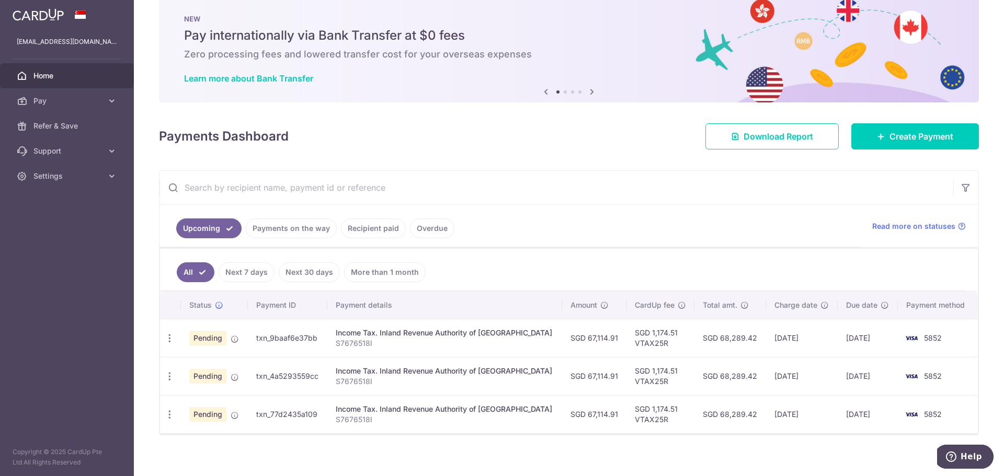
scroll to position [27, 0]
